Goal: Information Seeking & Learning: Learn about a topic

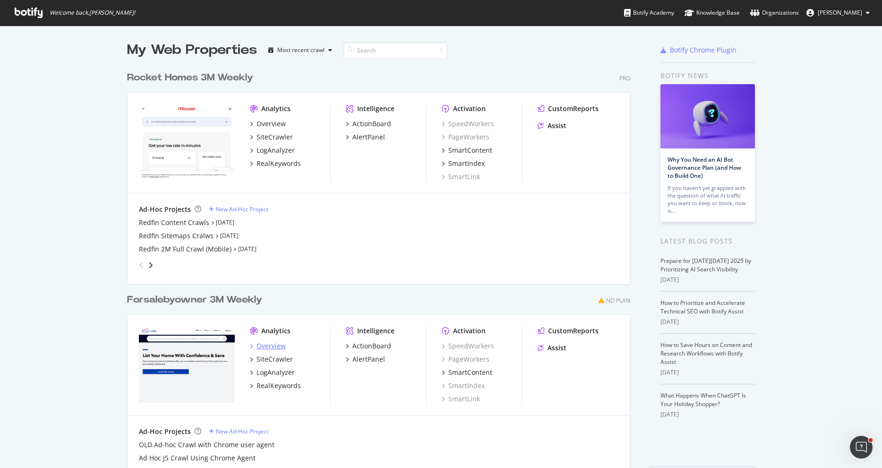
click at [252, 345] on div "Overview" at bounding box center [268, 345] width 36 height 9
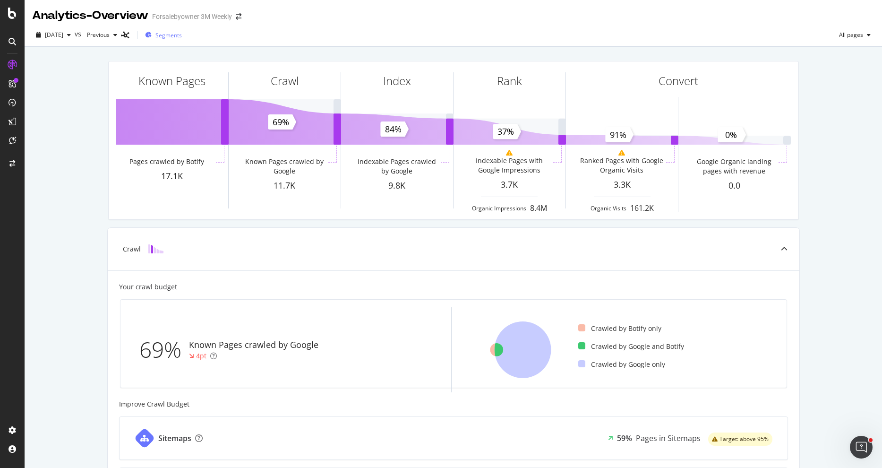
click at [181, 36] on span "Segments" at bounding box center [169, 35] width 26 height 8
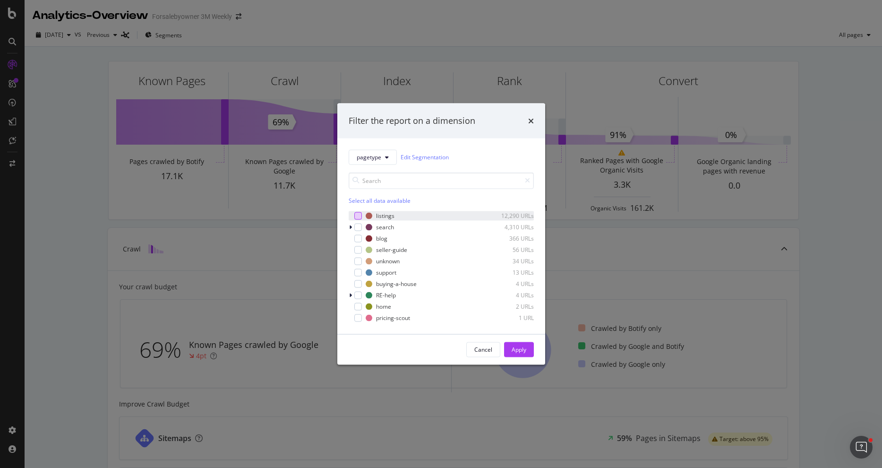
click at [355, 213] on div "modal" at bounding box center [359, 216] width 8 height 8
click at [527, 347] on button "Apply" at bounding box center [519, 349] width 30 height 15
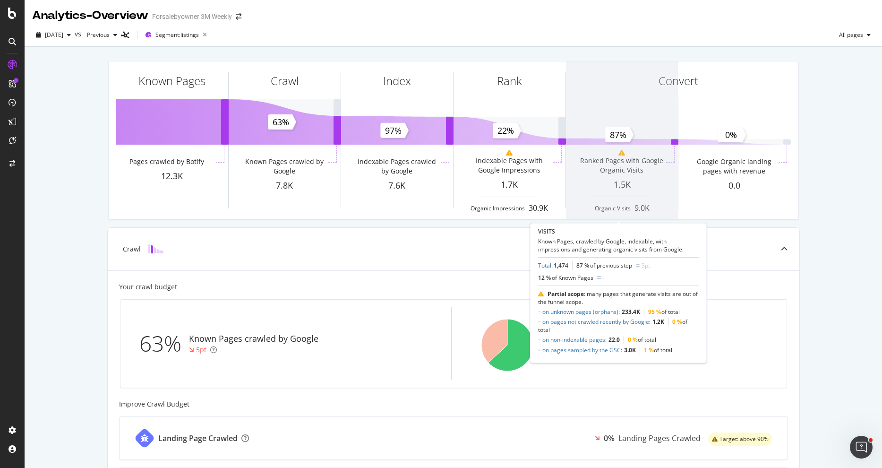
click at [591, 140] on span at bounding box center [622, 140] width 112 height 158
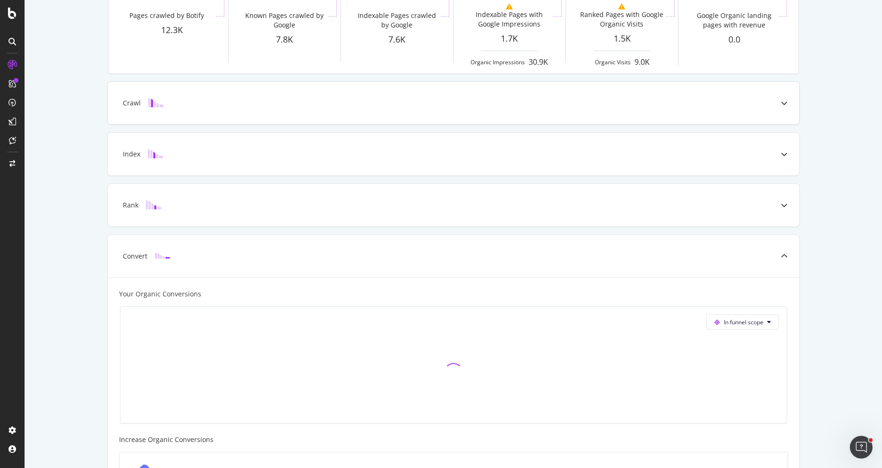
scroll to position [129, 0]
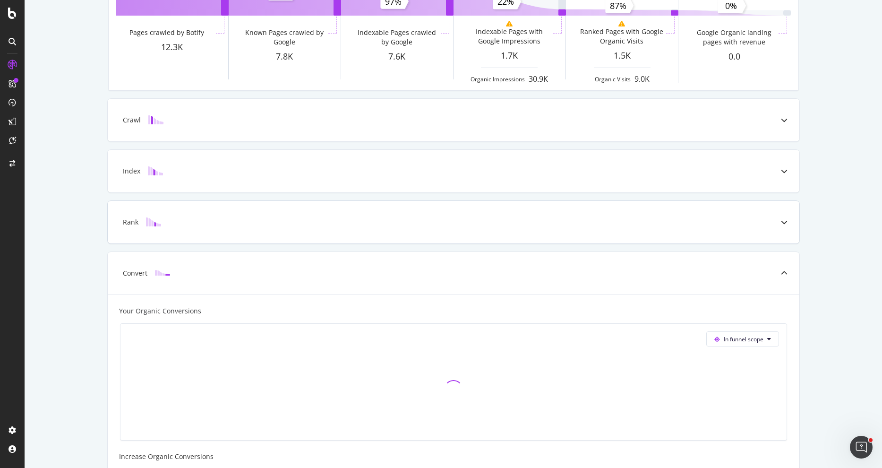
click at [395, 233] on div "Rank" at bounding box center [454, 222] width 692 height 43
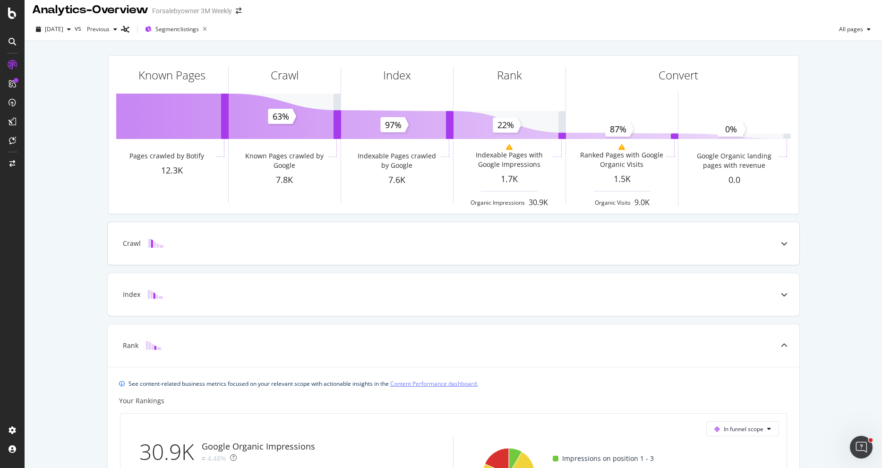
scroll to position [0, 0]
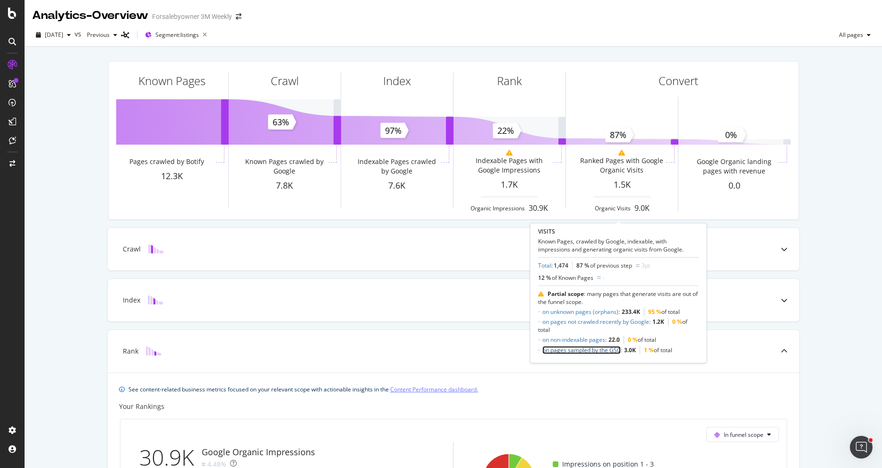
click at [603, 348] on link "on pages sampled by the GSC" at bounding box center [582, 350] width 78 height 8
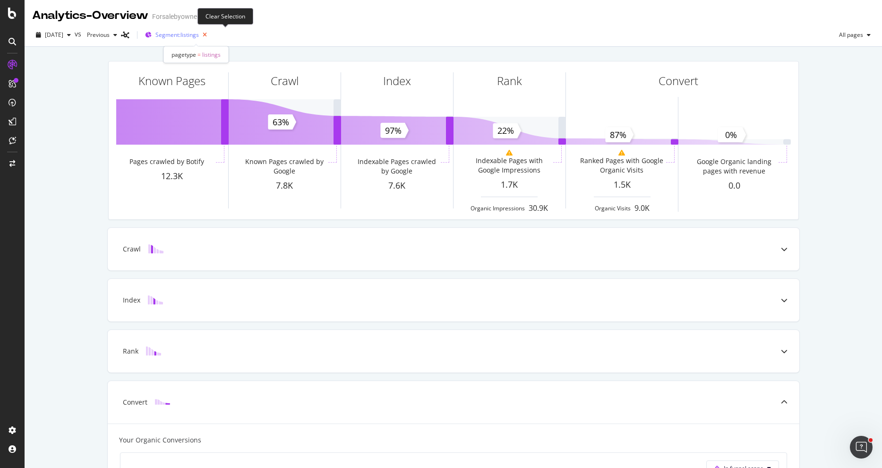
click at [211, 35] on icon "button" at bounding box center [205, 34] width 12 height 13
click at [186, 37] on button "Segments" at bounding box center [163, 34] width 44 height 15
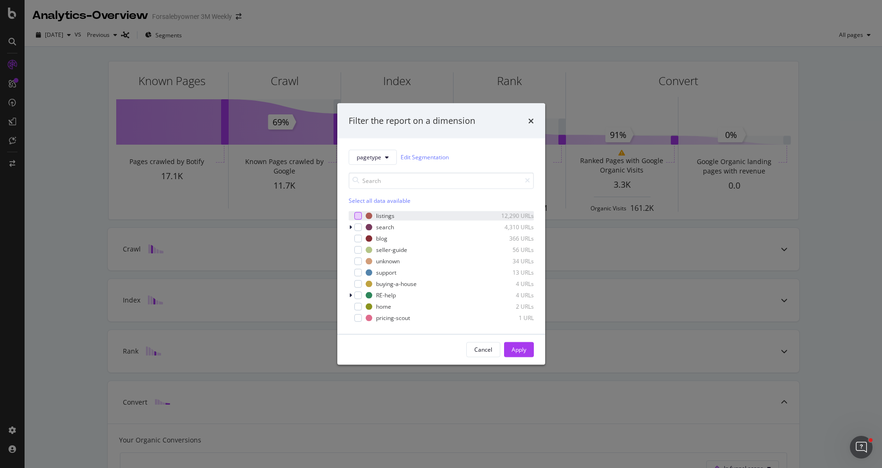
click at [358, 215] on div "modal" at bounding box center [359, 216] width 8 height 8
click at [522, 340] on div "Cancel Apply" at bounding box center [441, 349] width 208 height 30
click at [521, 348] on div "Apply" at bounding box center [519, 350] width 15 height 8
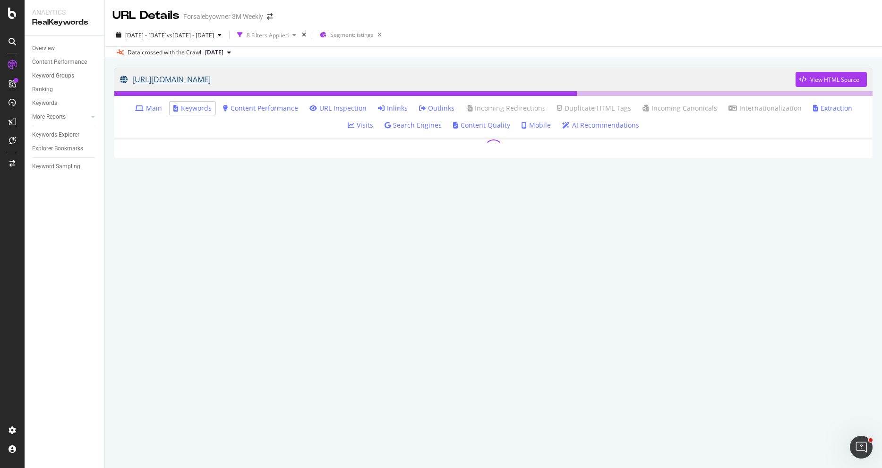
click at [344, 77] on link "https://www.forsalebyowner.com/listing/433-Dover-Lane-Madison-MS-39110/65dfb6ff…" at bounding box center [458, 80] width 676 height 24
